Goal: Transaction & Acquisition: Purchase product/service

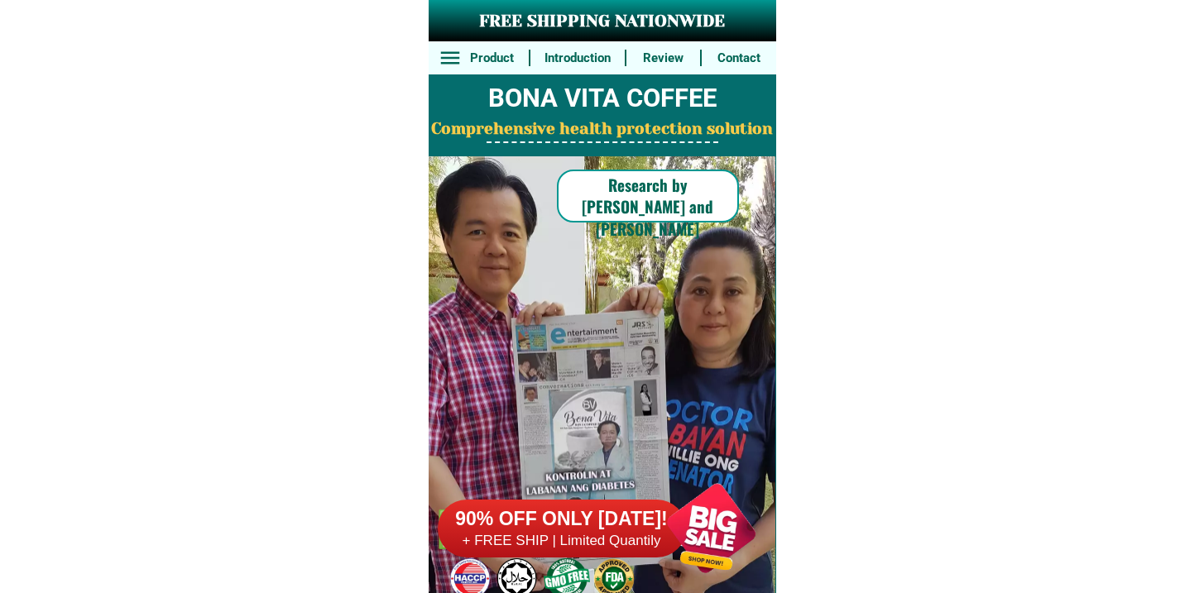
click at [602, 506] on div at bounding box center [562, 529] width 248 height 58
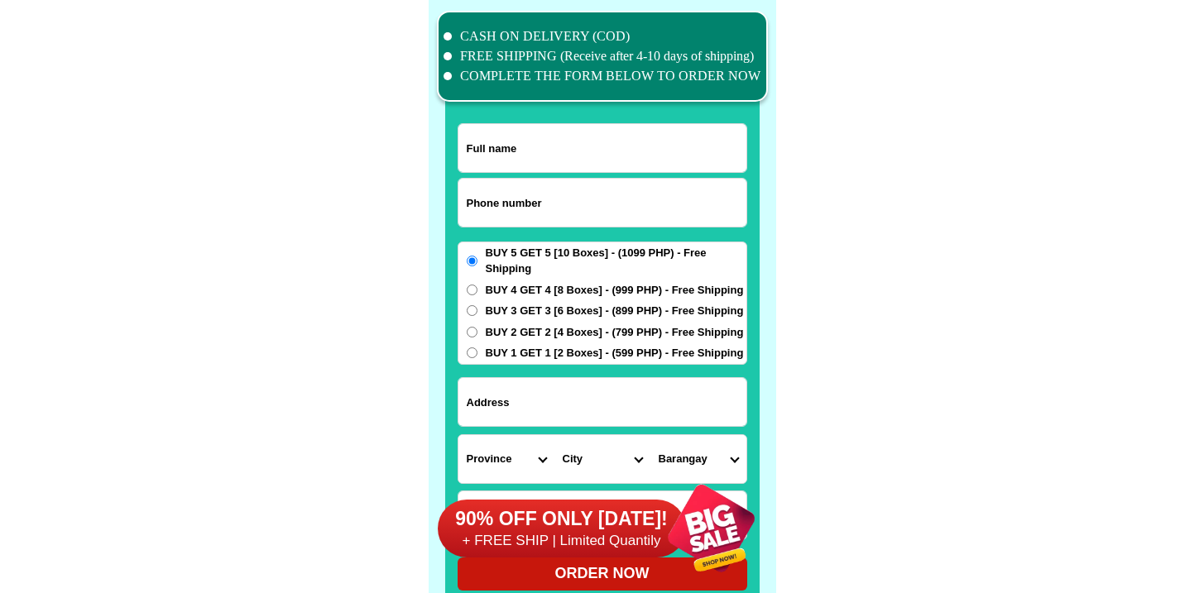
scroll to position [12863, 0]
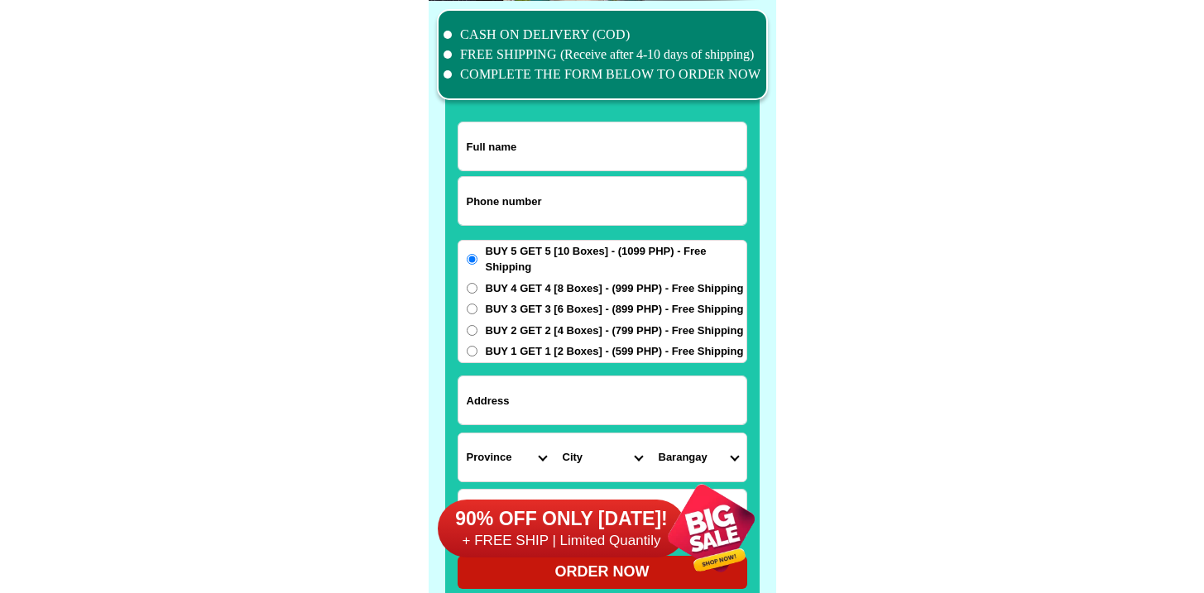
click at [573, 189] on input "Input phone_number" at bounding box center [602, 201] width 288 height 48
paste input "9274045191"
type input "09274045191"
drag, startPoint x: 550, startPoint y: 120, endPoint x: 553, endPoint y: 132, distance: 11.8
click at [550, 121] on div "CASH ON DELIVERY (COD) FREE SHIPPING (Receive after 4-10 days of shipping) COMP…" at bounding box center [603, 307] width 348 height 612
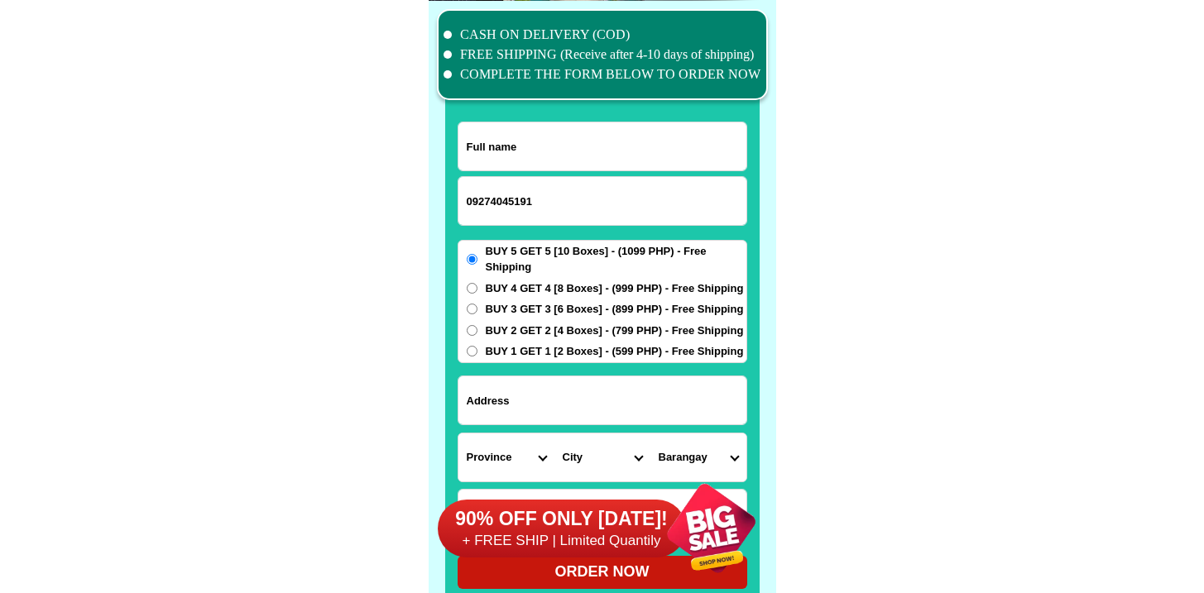
click at [554, 132] on input "Input full_name" at bounding box center [602, 146] width 288 height 48
paste input "[PERSON_NAME]"
type input "[PERSON_NAME]"
click at [640, 387] on input "Input address" at bounding box center [602, 401] width 288 height 48
paste input "1755 [GEOGRAPHIC_DATA][PERSON_NAME], Sto. [GEOGRAPHIC_DATA]"
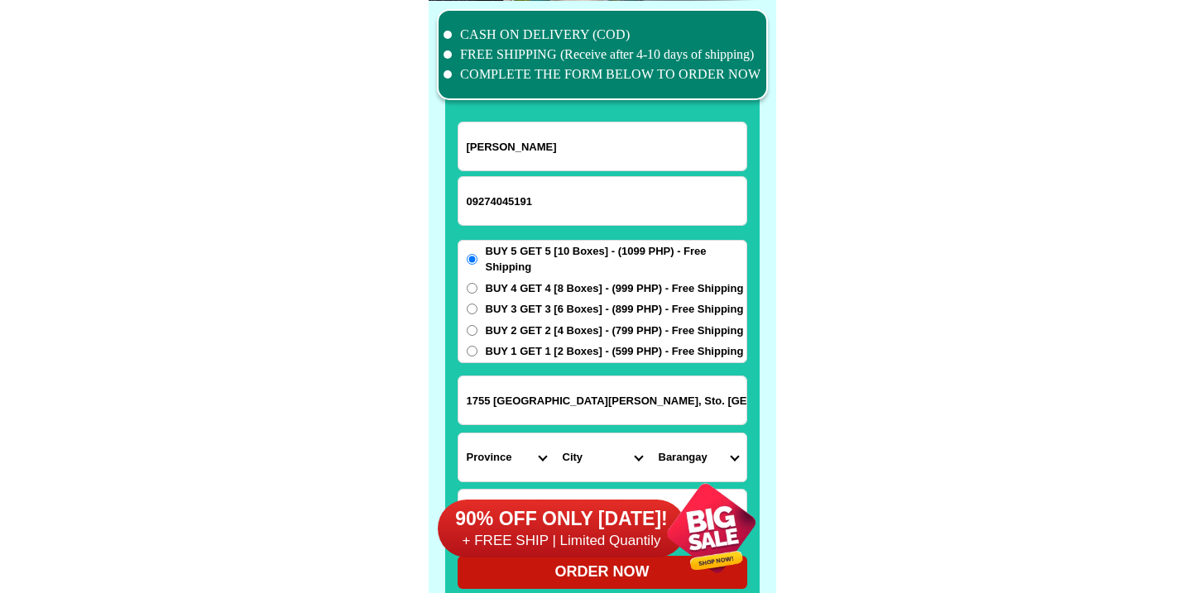
type input "1755 [GEOGRAPHIC_DATA][PERSON_NAME], Sto. [GEOGRAPHIC_DATA]"
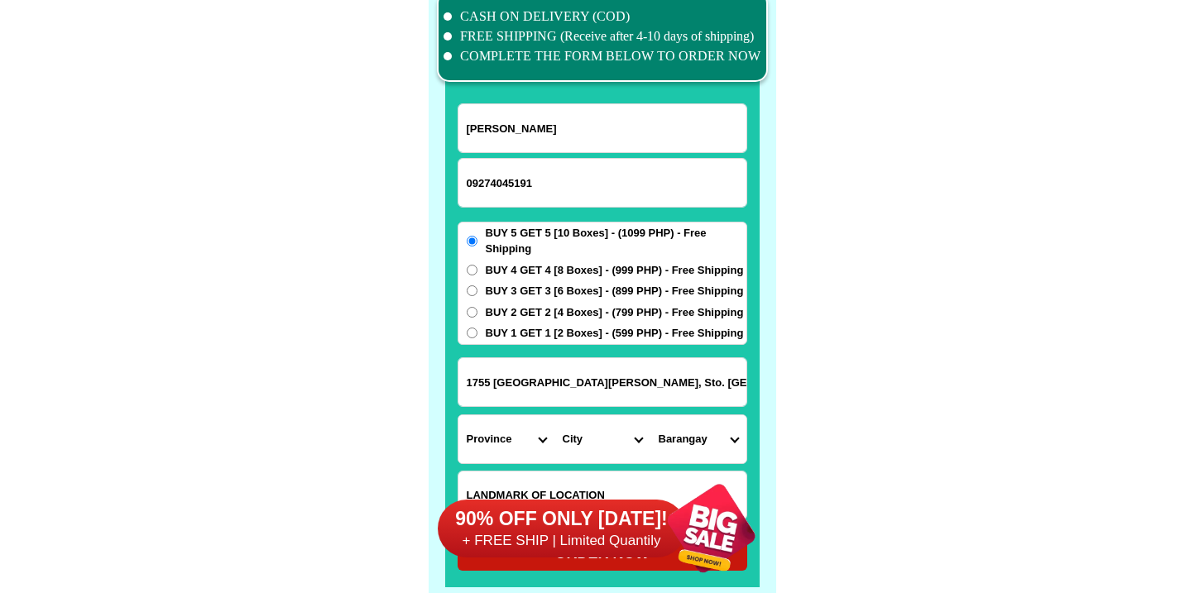
scroll to position [12910, 0]
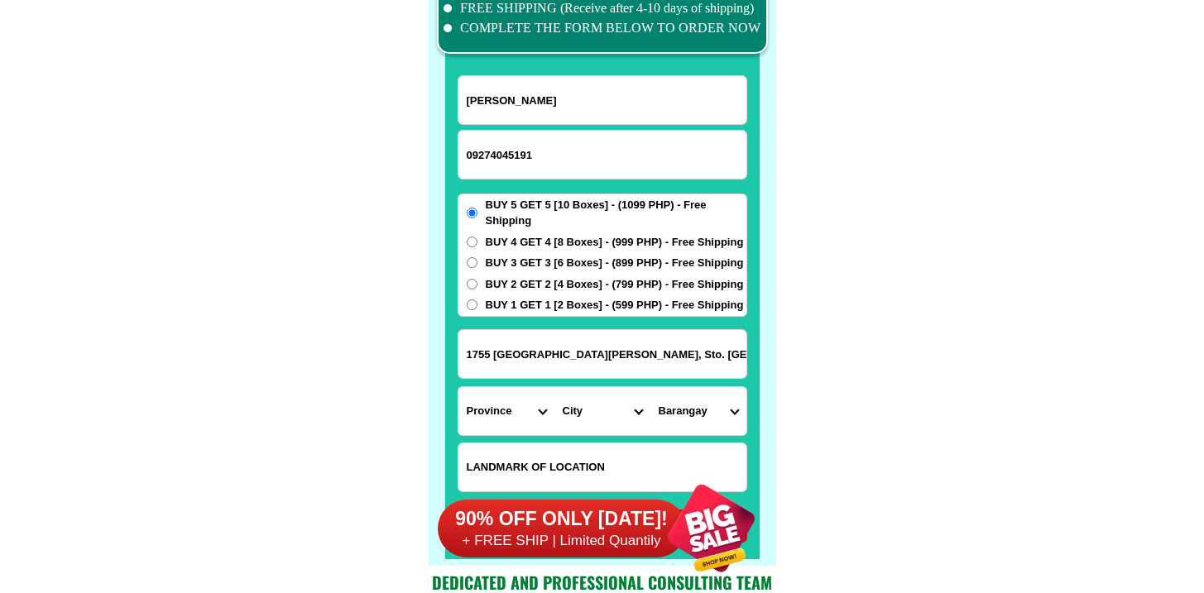
click at [490, 446] on input "Input LANDMARKOFLOCATION" at bounding box center [602, 468] width 288 height 48
click at [499, 423] on select "Province [GEOGRAPHIC_DATA] [GEOGRAPHIC_DATA] [GEOGRAPHIC_DATA] [GEOGRAPHIC_DATA…" at bounding box center [506, 411] width 96 height 48
select select "63_396"
click at [458, 387] on select "Province [GEOGRAPHIC_DATA] [GEOGRAPHIC_DATA] [GEOGRAPHIC_DATA] [GEOGRAPHIC_DATA…" at bounding box center [506, 411] width 96 height 48
click at [587, 415] on select "City [GEOGRAPHIC_DATA]-city [GEOGRAPHIC_DATA]-city [GEOGRAPHIC_DATA] [GEOGRAPHI…" at bounding box center [602, 411] width 96 height 48
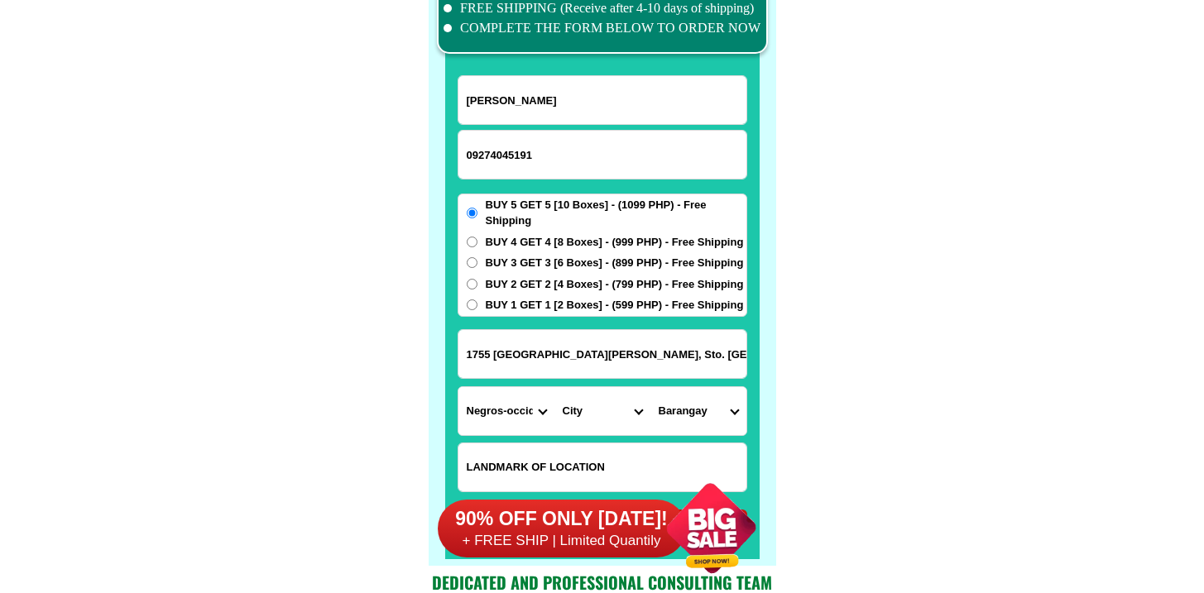
select select "63_3968348"
click at [554, 387] on select "City [GEOGRAPHIC_DATA]-city [GEOGRAPHIC_DATA]-city [GEOGRAPHIC_DATA] [GEOGRAPHI…" at bounding box center [602, 411] width 96 height 48
click at [685, 402] on select "Barangay [PERSON_NAME] Barangay 1 (pob.) Barangay 10 (pob.) Barangay 11 (pob.) …" at bounding box center [698, 411] width 96 height 48
click at [693, 415] on select "Barangay [PERSON_NAME] Barangay 1 (pob.) Barangay 10 (pob.) Barangay 11 (pob.) …" at bounding box center [698, 411] width 96 height 48
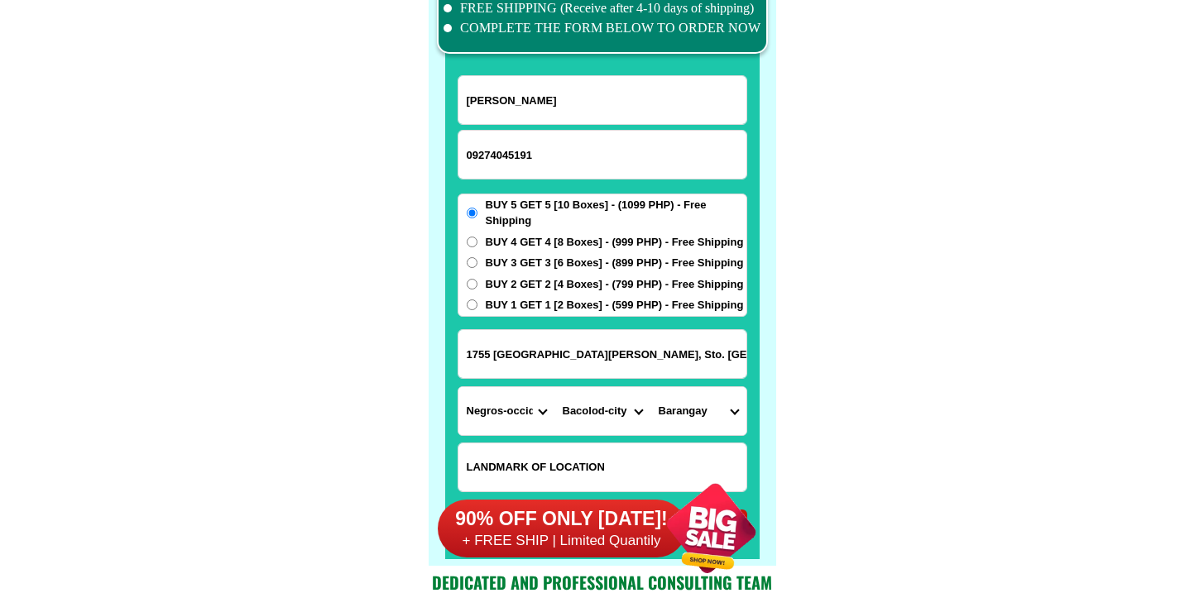
click at [705, 410] on select "Barangay [PERSON_NAME] Barangay 1 (pob.) Barangay 10 (pob.) Barangay 11 (pob.) …" at bounding box center [698, 411] width 96 height 48
select select "63_396834869415"
click at [650, 387] on select "Barangay [PERSON_NAME] Barangay 1 (pob.) Barangay 10 (pob.) Barangay 11 (pob.) …" at bounding box center [698, 411] width 96 height 48
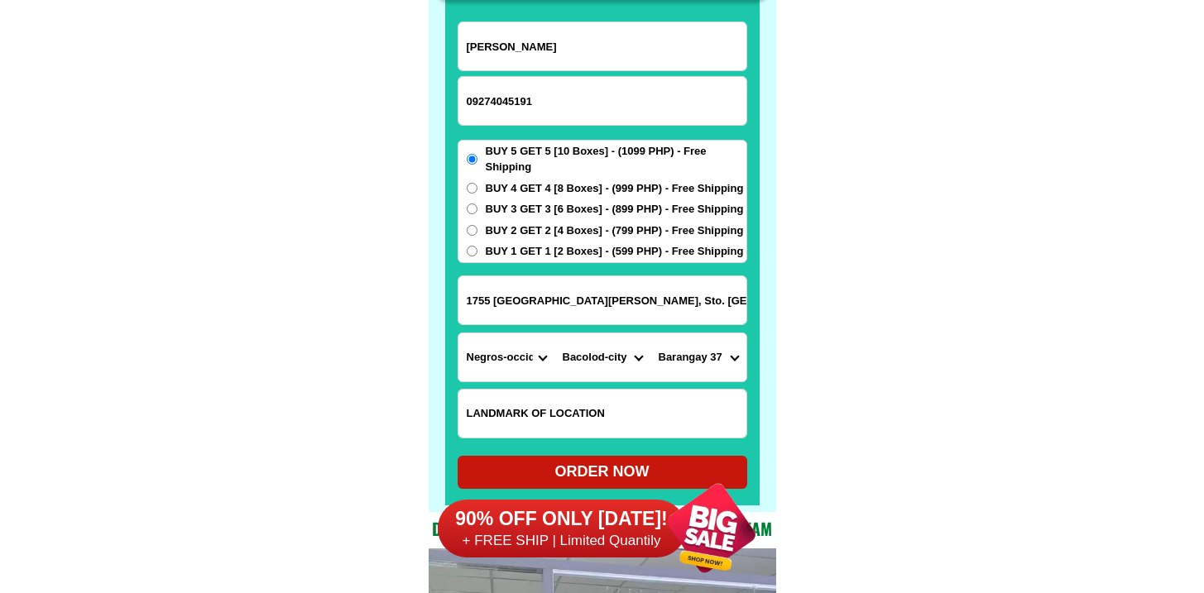
scroll to position [12967, 0]
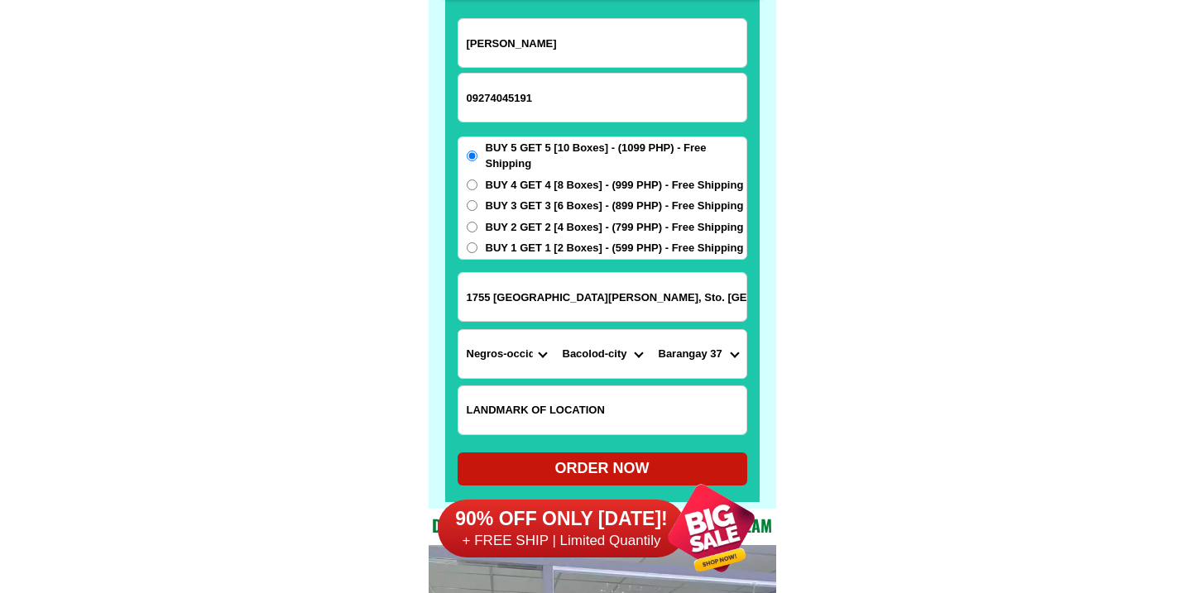
click at [571, 458] on div "ORDER NOW" at bounding box center [603, 469] width 290 height 22
type input "1755 [GEOGRAPHIC_DATA][PERSON_NAME], Sto. [GEOGRAPHIC_DATA]"
radio input "true"
